Goal: Find specific page/section: Find specific page/section

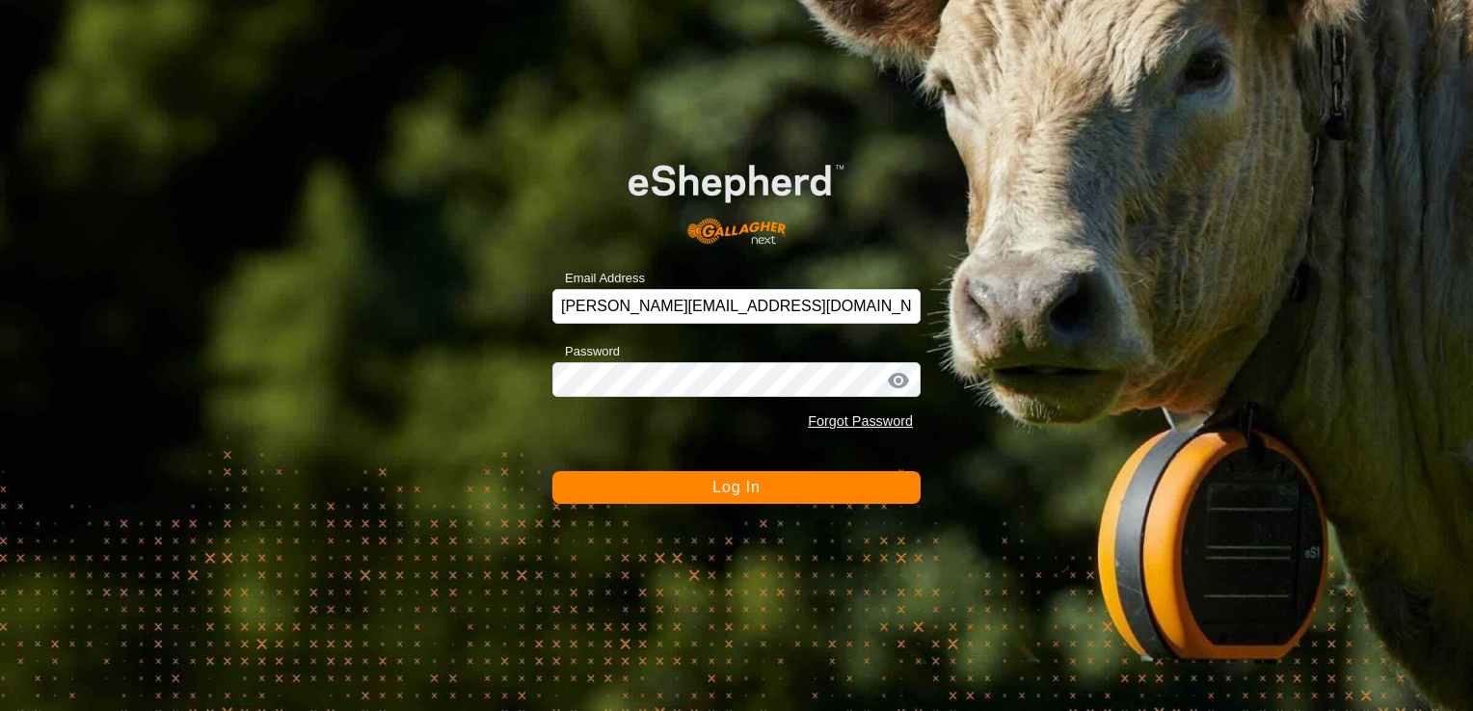
click at [832, 496] on button "Log In" at bounding box center [736, 487] width 368 height 33
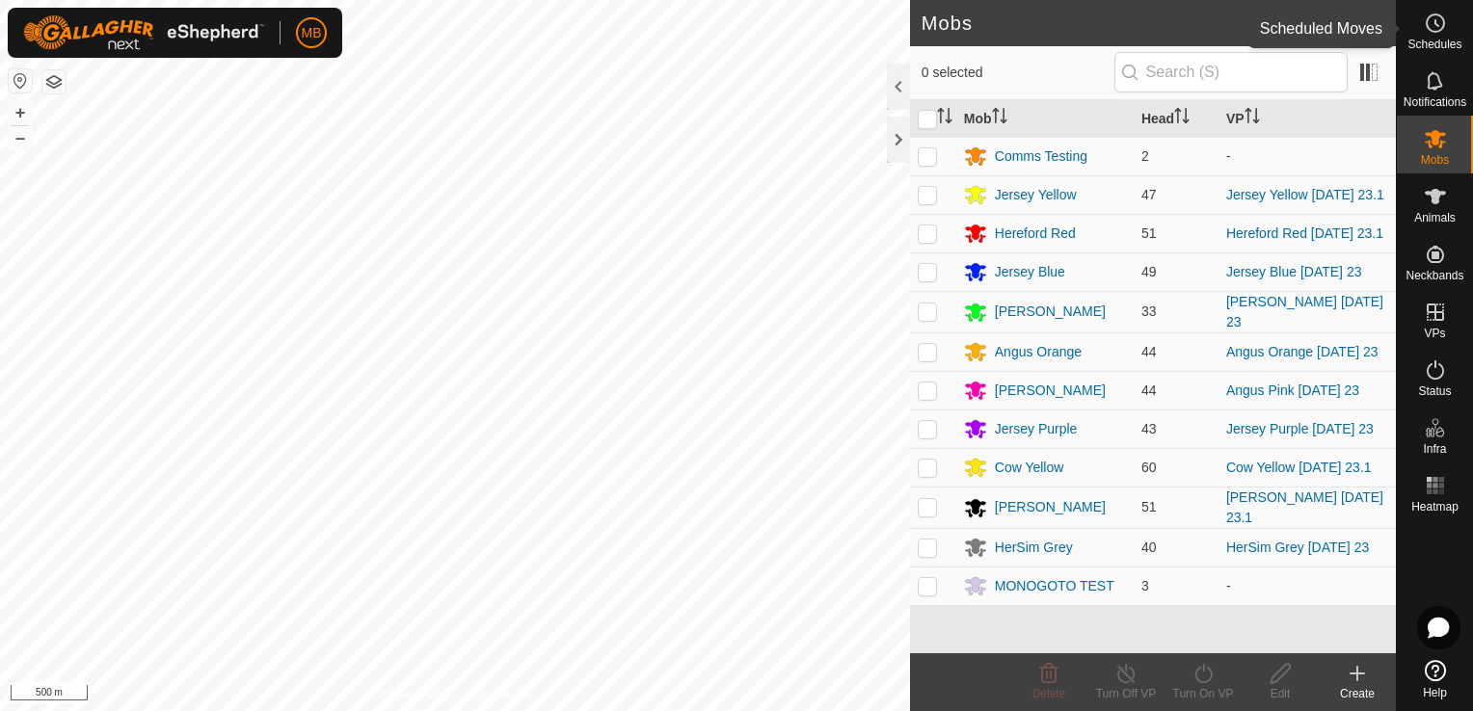
click at [1414, 41] on span "Schedules" at bounding box center [1434, 45] width 54 height 12
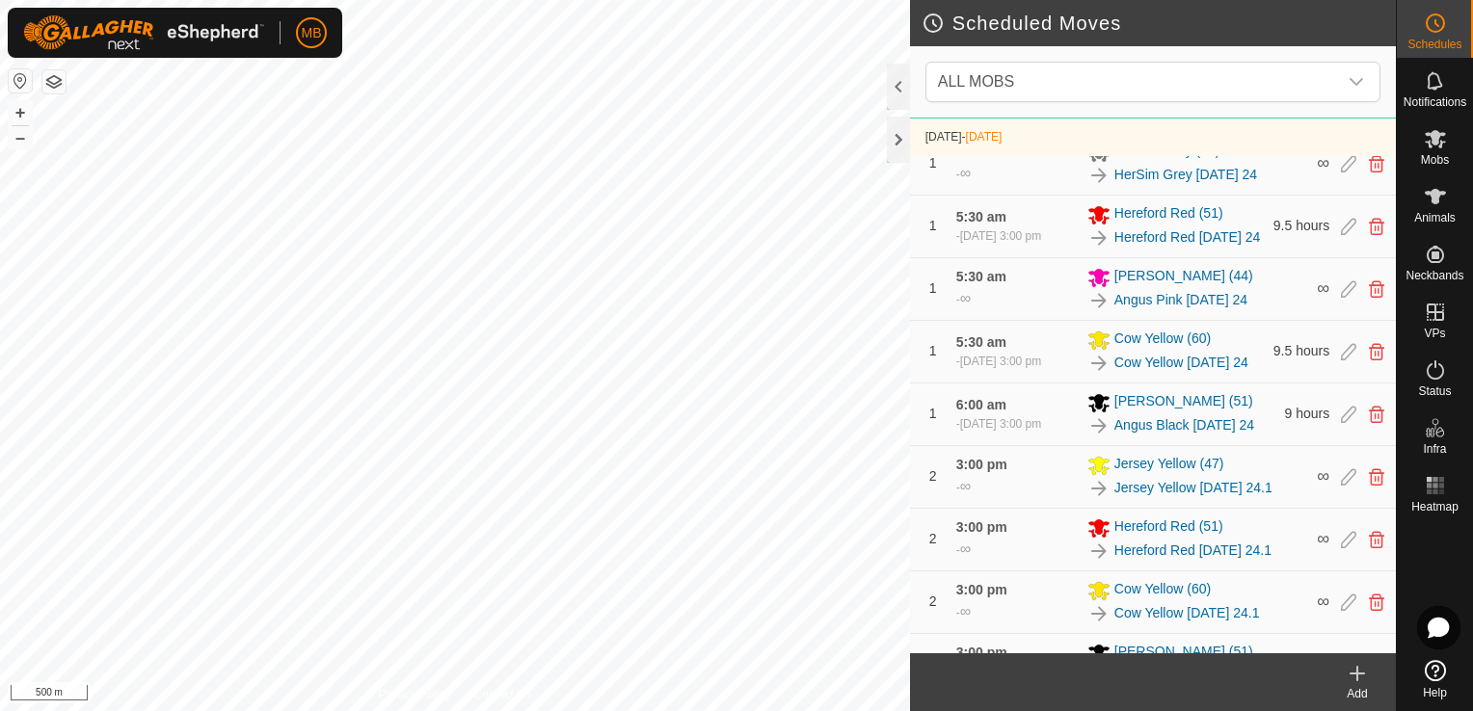
scroll to position [1225, 0]
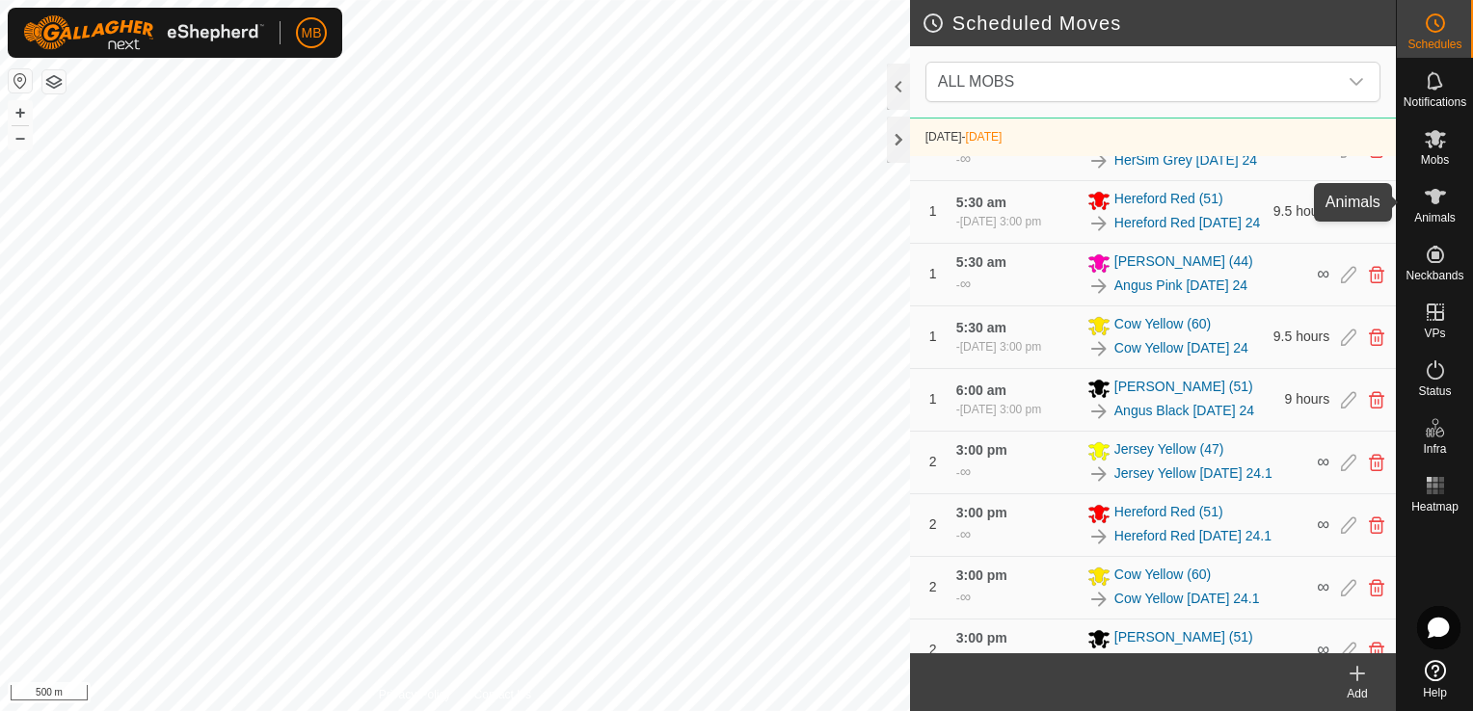
click at [1434, 200] on icon at bounding box center [1434, 196] width 21 height 15
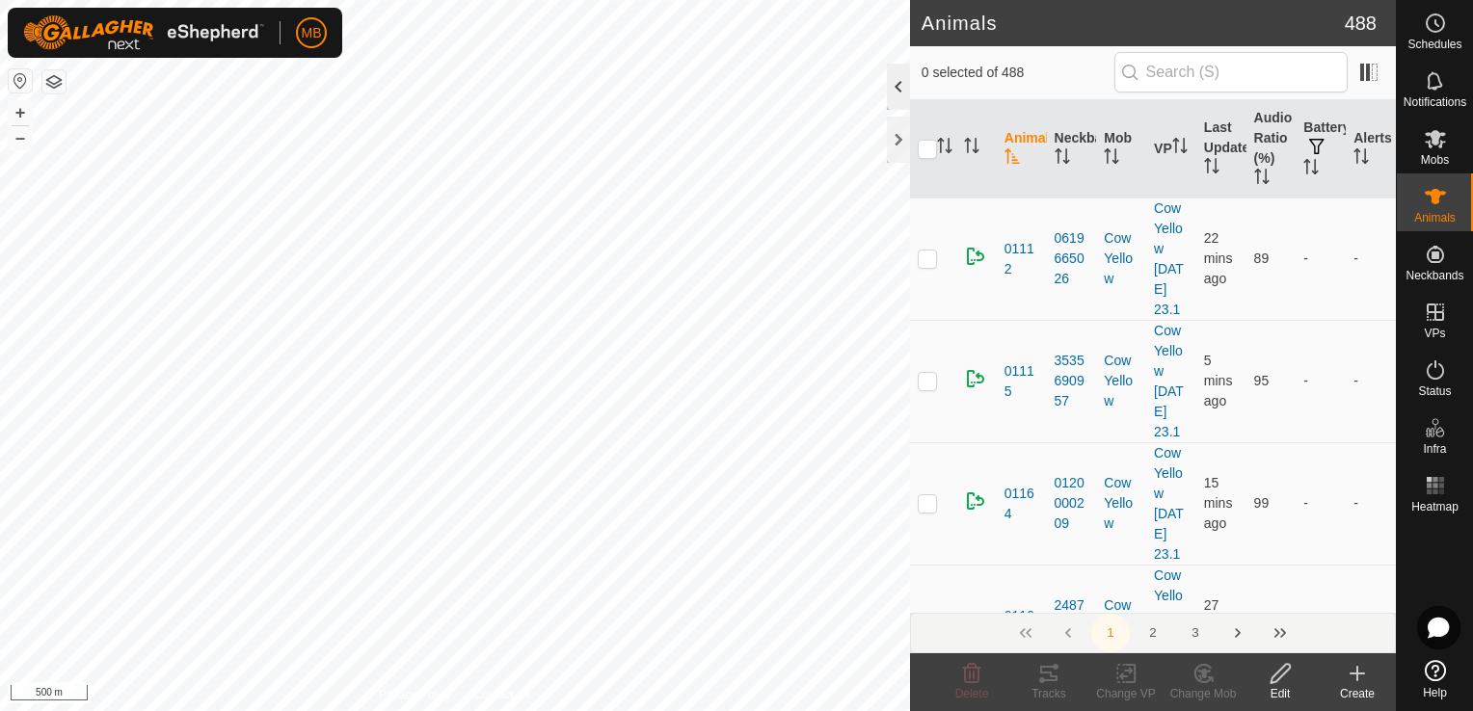
click at [903, 94] on div at bounding box center [898, 87] width 23 height 46
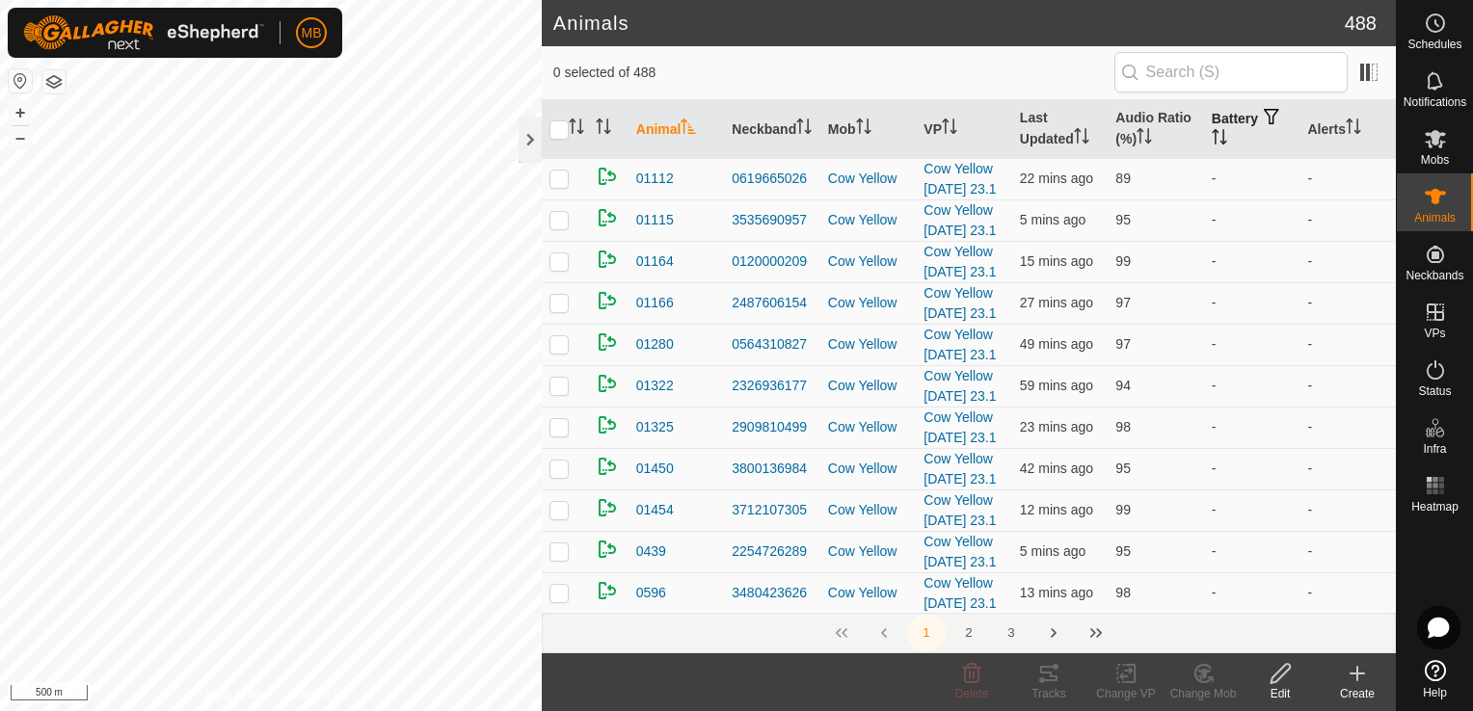
click at [1216, 129] on th "Battery" at bounding box center [1252, 129] width 96 height 59
click at [1211, 138] on icon "Activate to sort" at bounding box center [1218, 136] width 15 height 15
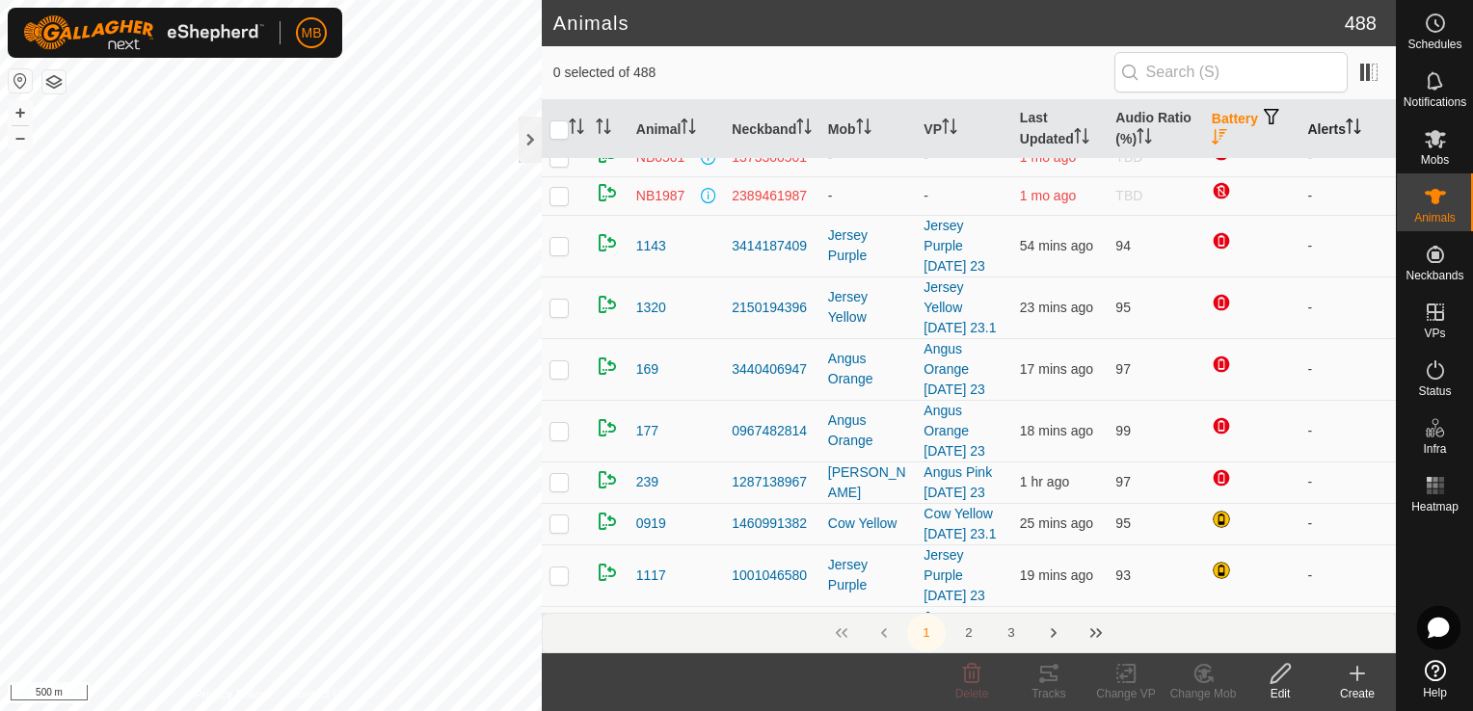
scroll to position [118, 0]
